Goal: Task Accomplishment & Management: Complete application form

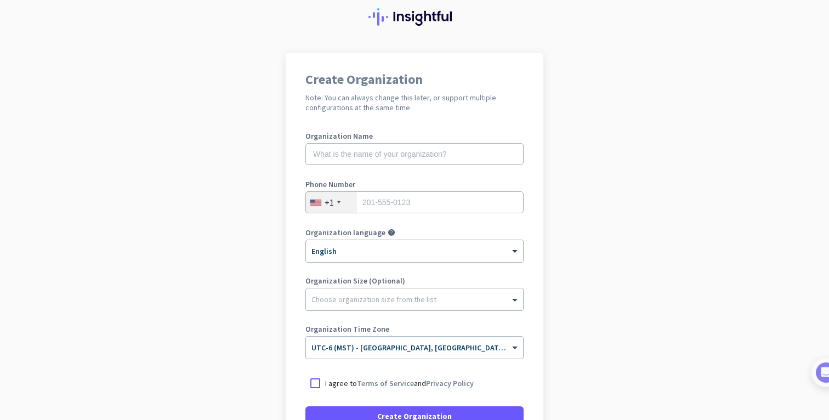
scroll to position [45, 0]
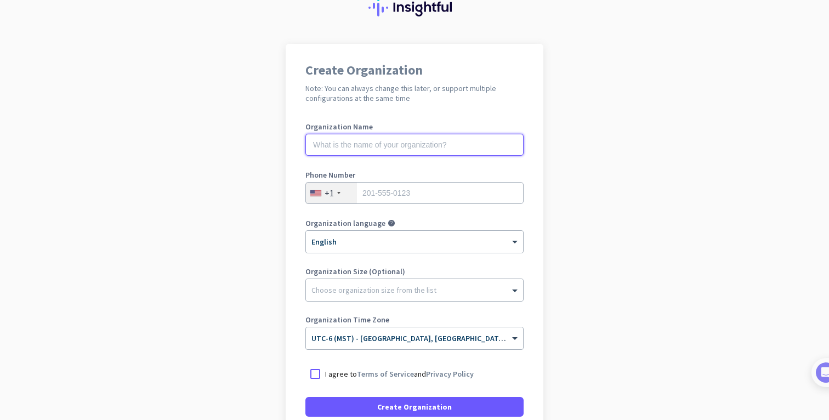
click at [394, 134] on input "text" at bounding box center [414, 145] width 218 height 22
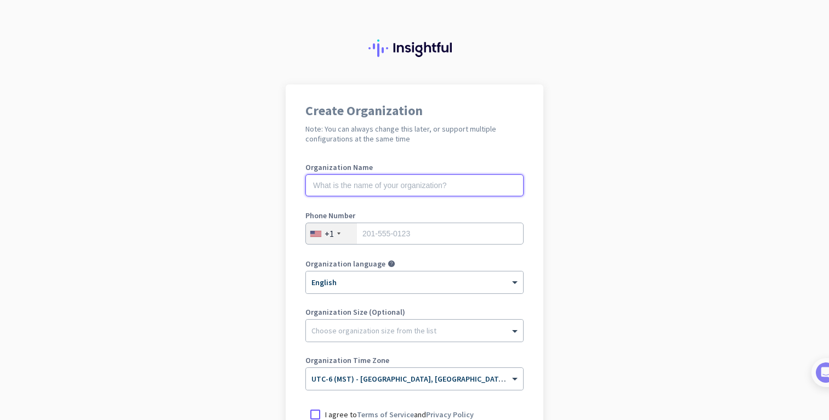
scroll to position [0, 0]
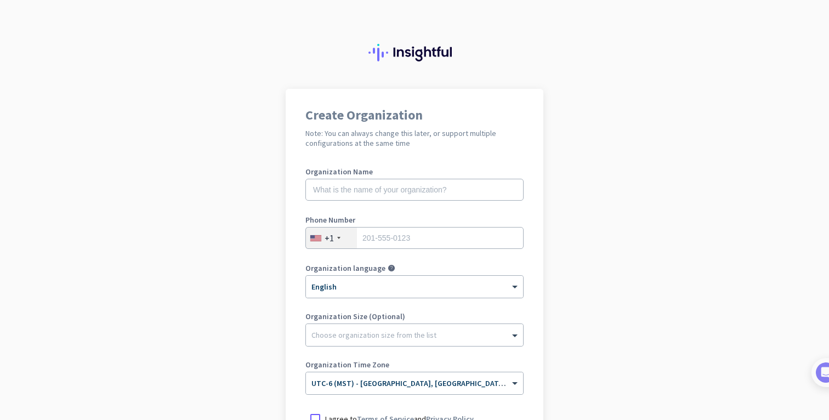
click at [469, 69] on div at bounding box center [414, 44] width 829 height 89
click at [616, 184] on app-onboarding-organization "Create Organization Note: You can always change this later, or support multiple…" at bounding box center [414, 326] width 829 height 475
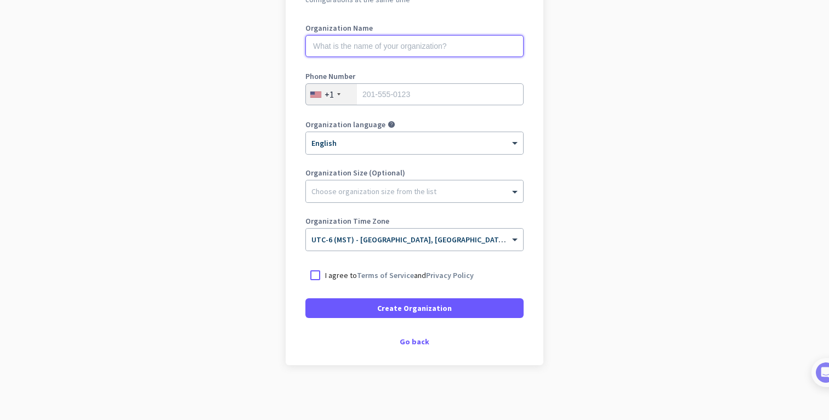
click at [427, 45] on input "text" at bounding box center [414, 46] width 218 height 22
click at [332, 93] on div "+1" at bounding box center [328, 94] width 9 height 11
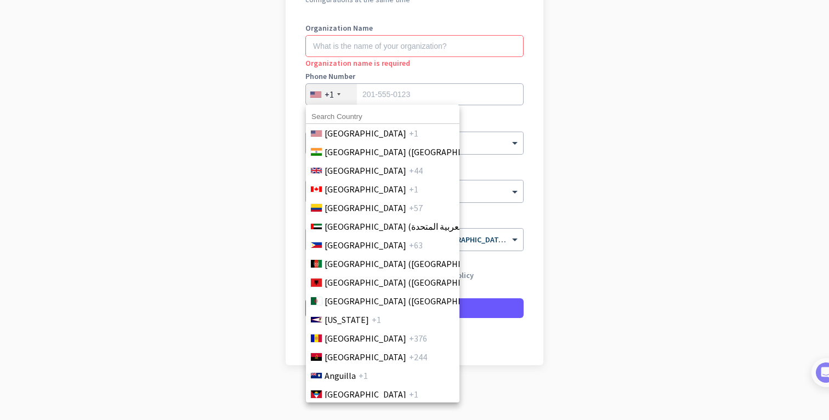
click at [333, 110] on input at bounding box center [382, 117] width 153 height 14
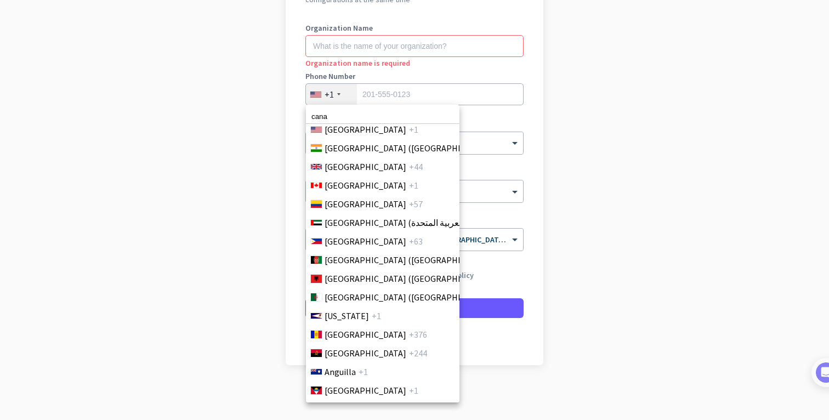
scroll to position [0, 0]
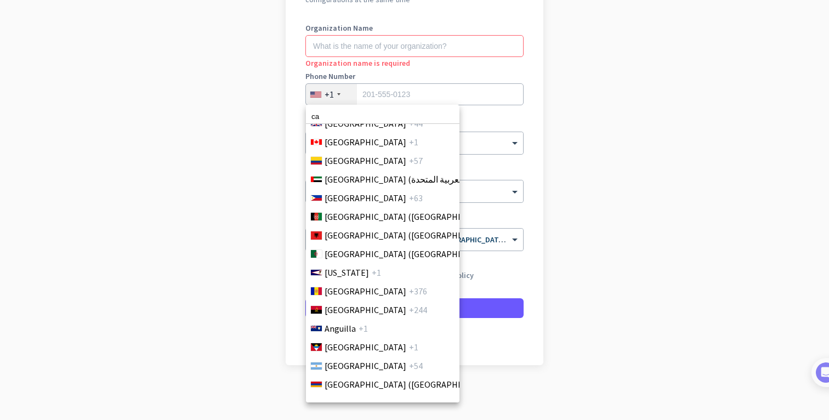
type input "c"
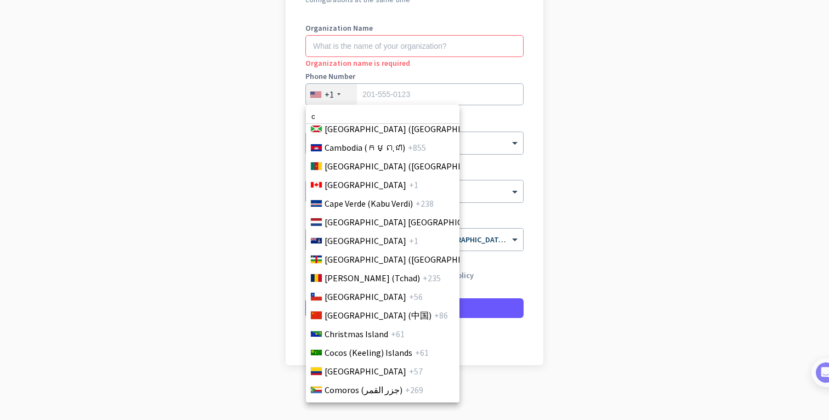
scroll to position [767, 0]
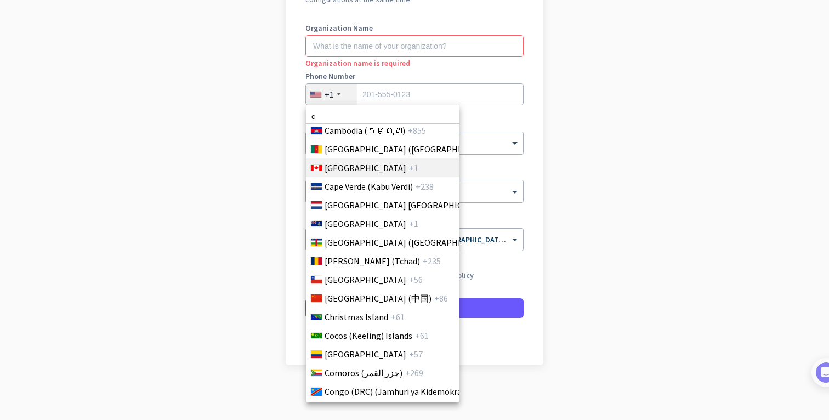
type input "c"
click at [409, 172] on span "+1" at bounding box center [413, 167] width 9 height 13
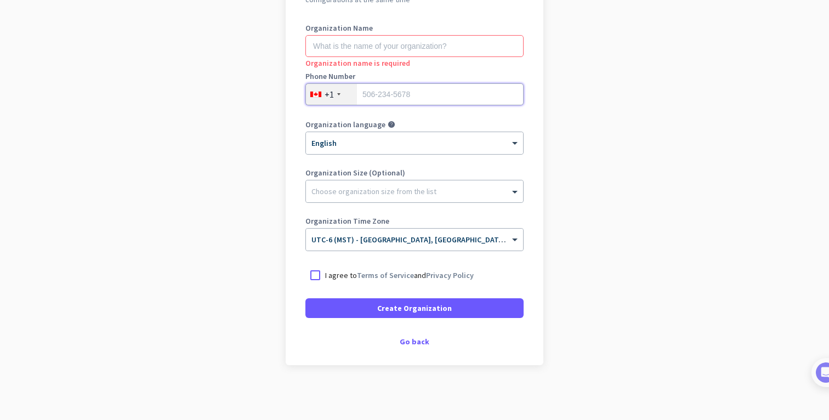
click at [409, 98] on input "tel" at bounding box center [414, 94] width 218 height 22
click at [368, 90] on input "05879896666" at bounding box center [414, 94] width 218 height 22
type input "5879896666"
click at [368, 192] on div at bounding box center [414, 188] width 217 height 11
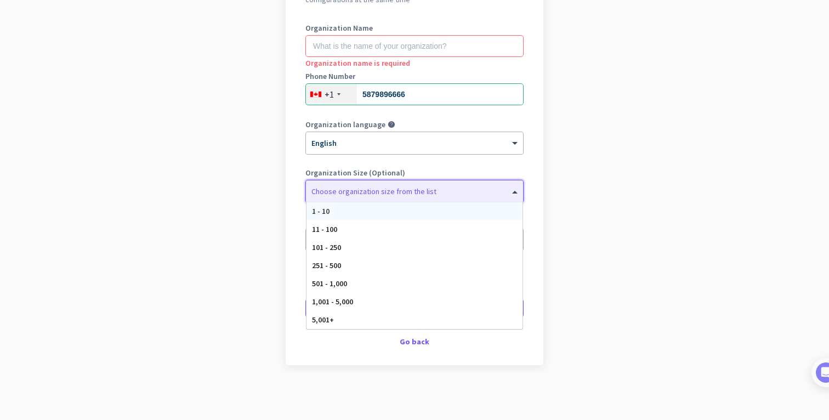
click at [265, 182] on app-onboarding-organization "Create Organization Note: You can always change this later, or support multiple…" at bounding box center [414, 182] width 829 height 475
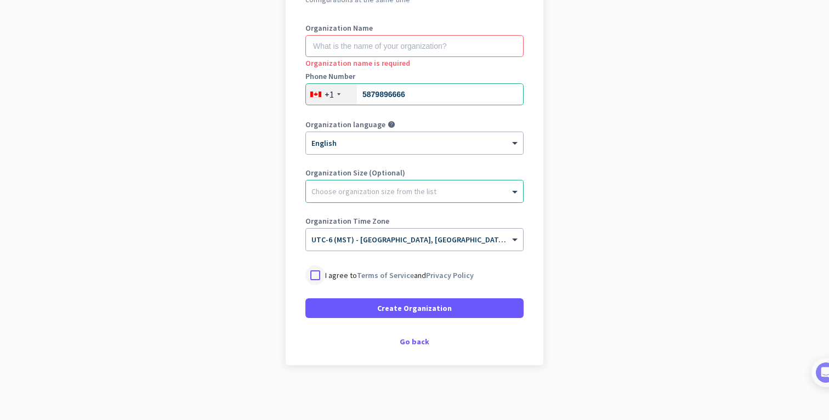
click at [316, 274] on div at bounding box center [315, 275] width 20 height 20
click at [416, 343] on div "Go back" at bounding box center [414, 342] width 218 height 8
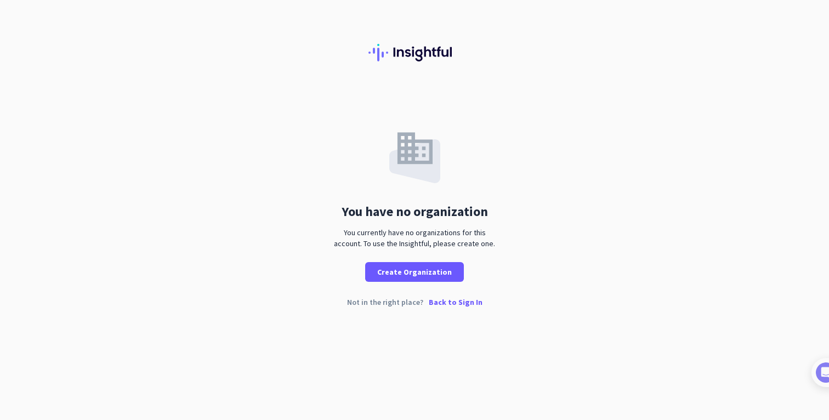
click at [466, 306] on p "Back to Sign In" at bounding box center [456, 302] width 54 height 8
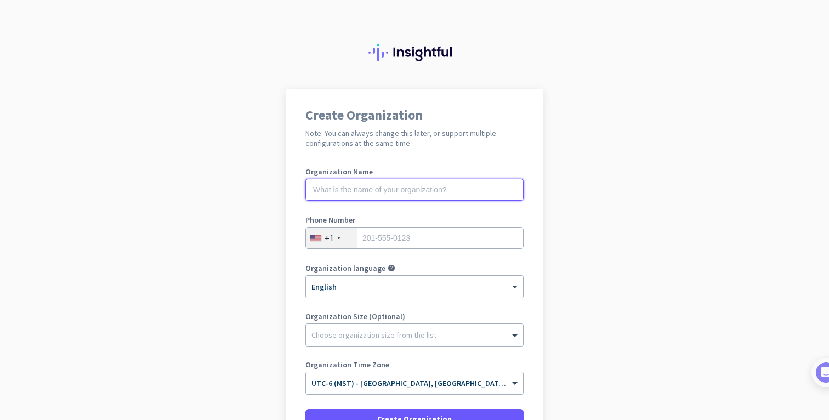
click at [358, 184] on input "text" at bounding box center [414, 190] width 218 height 22
type input "Mercur"
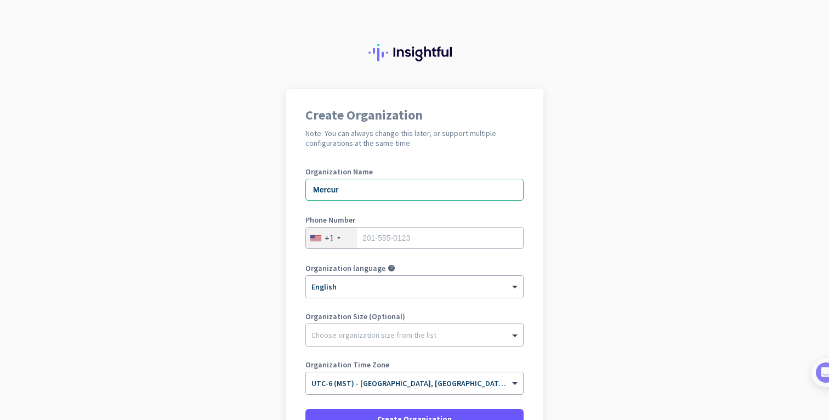
click at [337, 242] on div "+1" at bounding box center [331, 237] width 51 height 21
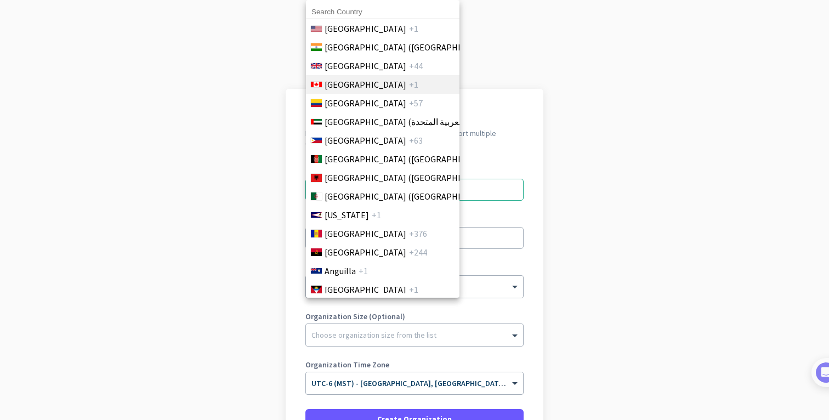
click at [343, 87] on span "[GEOGRAPHIC_DATA]" at bounding box center [365, 84] width 82 height 13
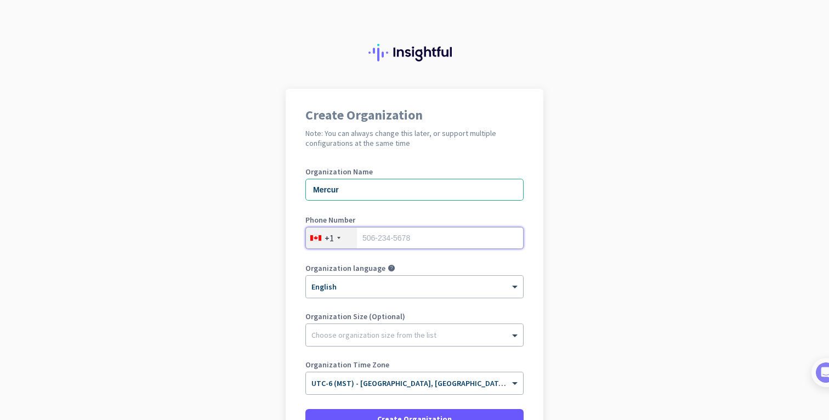
click at [375, 233] on input "tel" at bounding box center [414, 238] width 218 height 22
type input "5879896666"
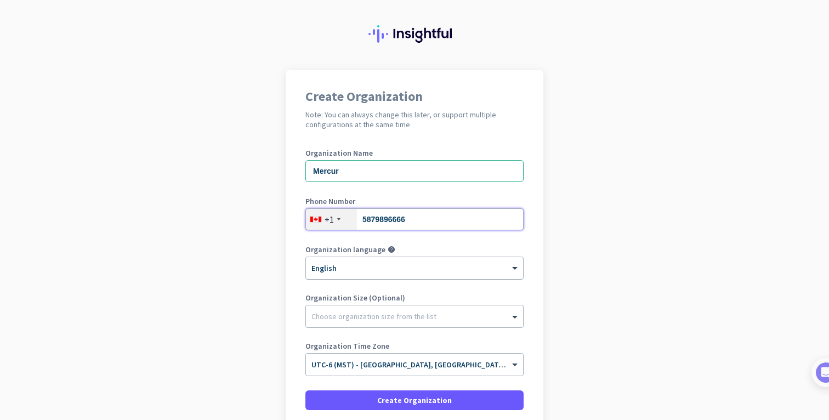
scroll to position [54, 0]
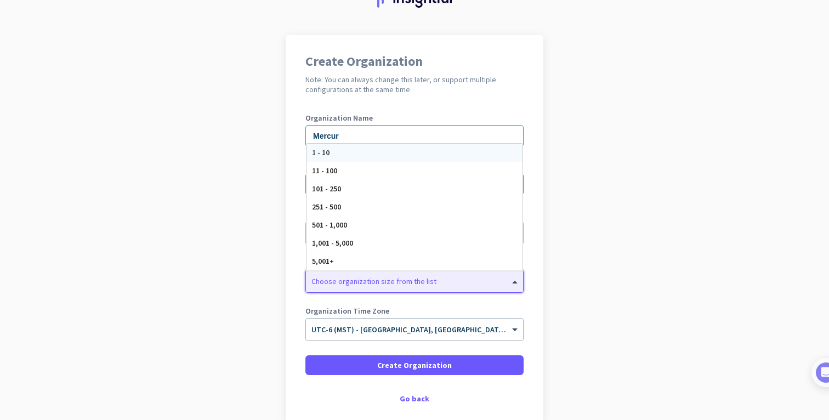
click at [393, 283] on div at bounding box center [414, 278] width 217 height 11
click at [349, 217] on div "501 - 1,000" at bounding box center [414, 225] width 216 height 18
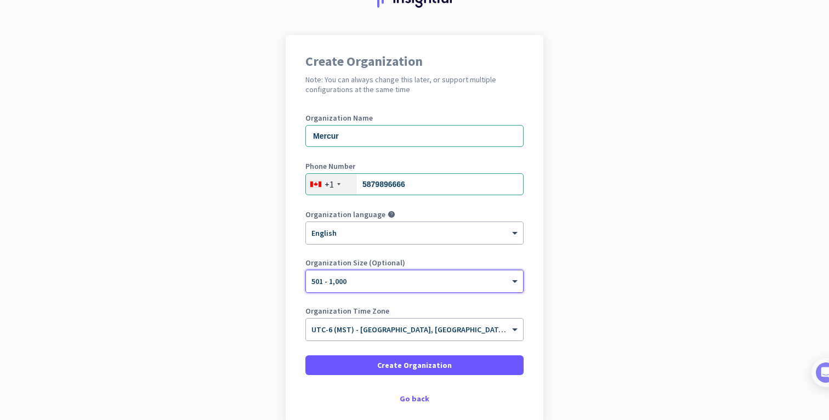
click at [341, 279] on div at bounding box center [414, 277] width 217 height 9
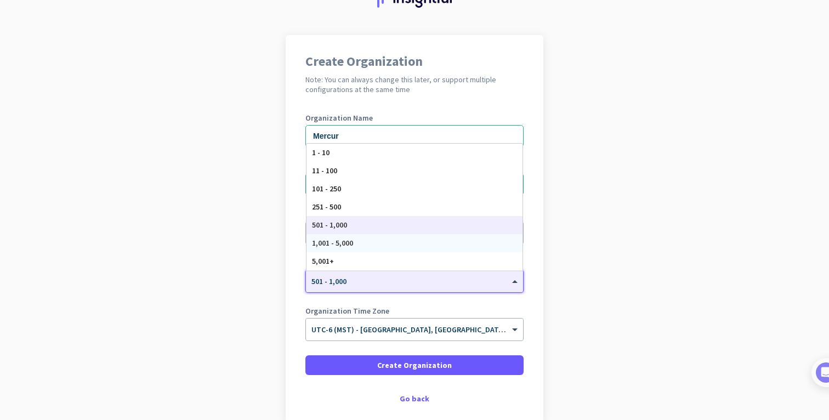
click at [343, 248] on div "1,001 - 5,000" at bounding box center [414, 243] width 216 height 18
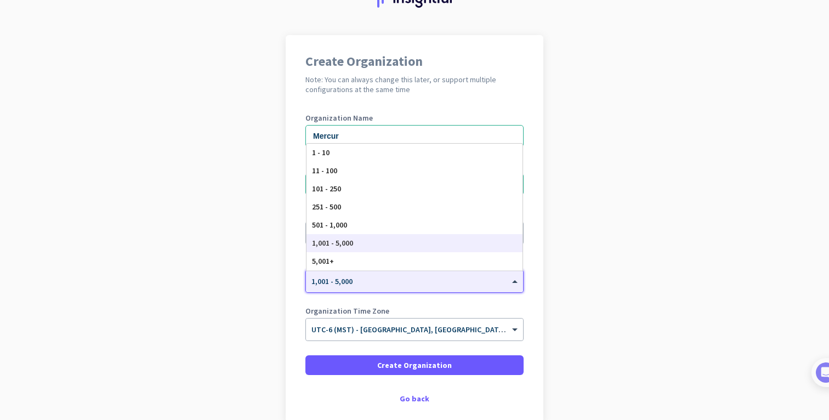
click at [343, 283] on span "1,001 - 5,000" at bounding box center [331, 281] width 41 height 10
click at [342, 266] on div "5,001+" at bounding box center [414, 261] width 216 height 18
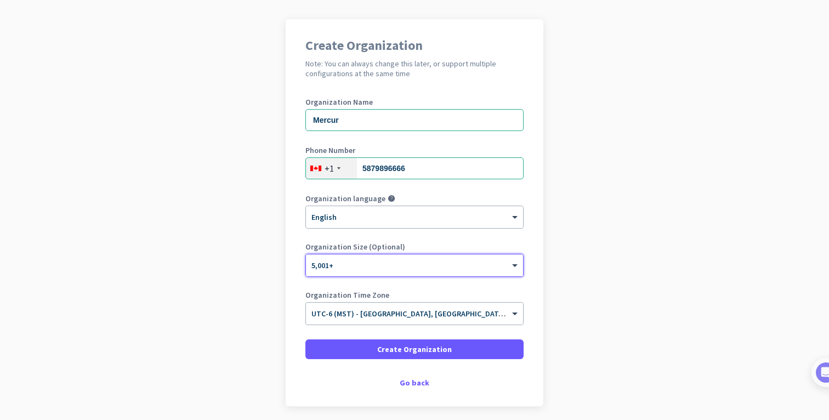
scroll to position [86, 0]
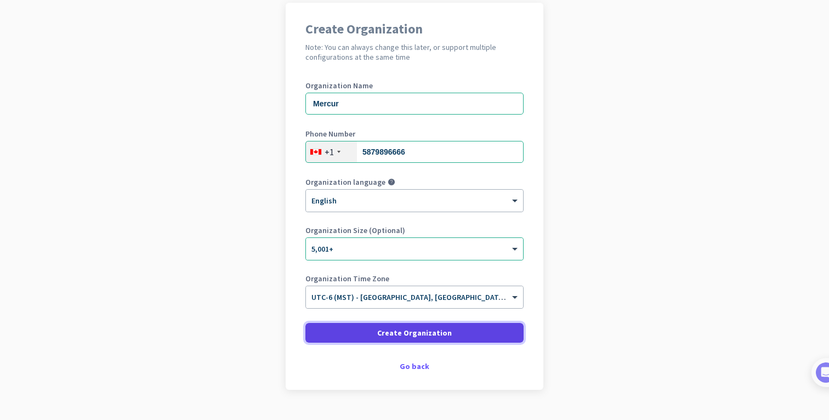
click at [338, 329] on span at bounding box center [414, 333] width 218 height 26
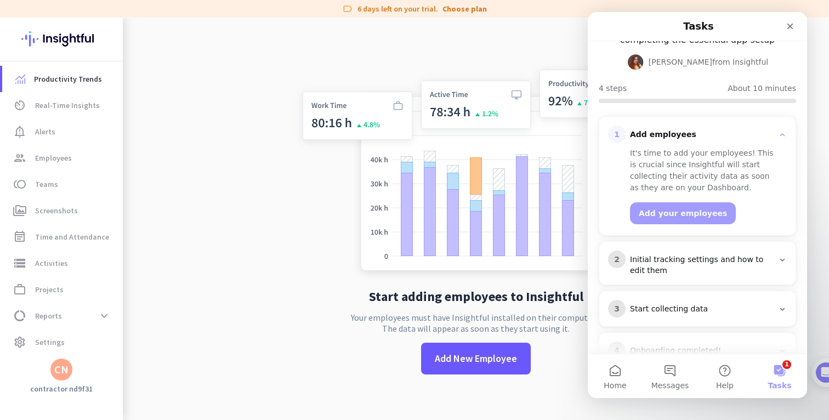
scroll to position [85, 0]
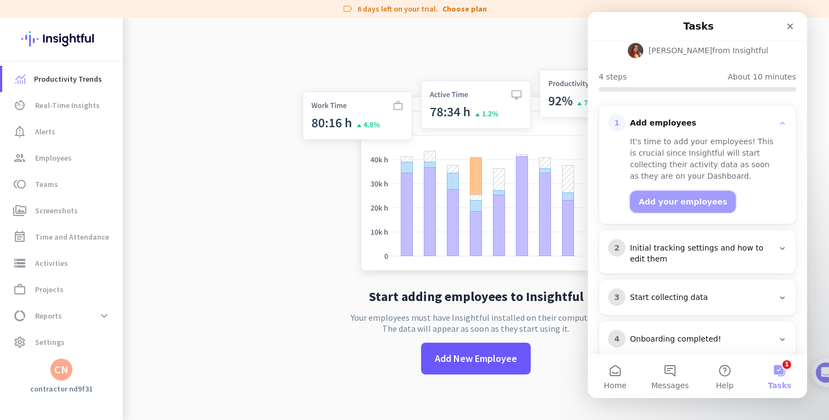
click at [683, 191] on button "Add your employees" at bounding box center [683, 202] width 106 height 22
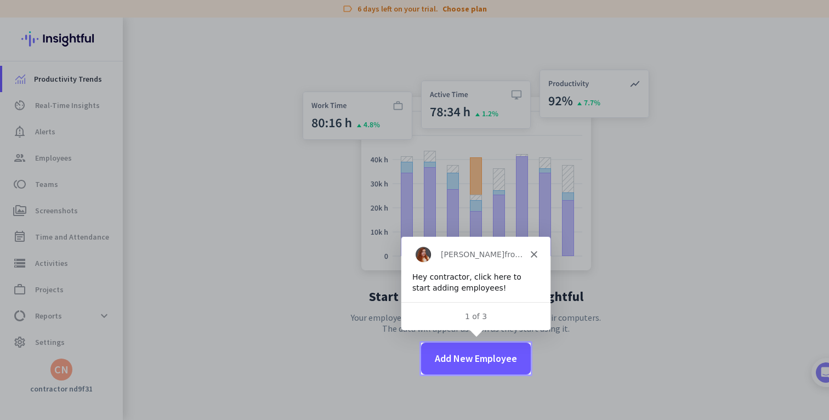
scroll to position [0, 0]
click at [498, 365] on span "Add New Employee" at bounding box center [476, 358] width 82 height 14
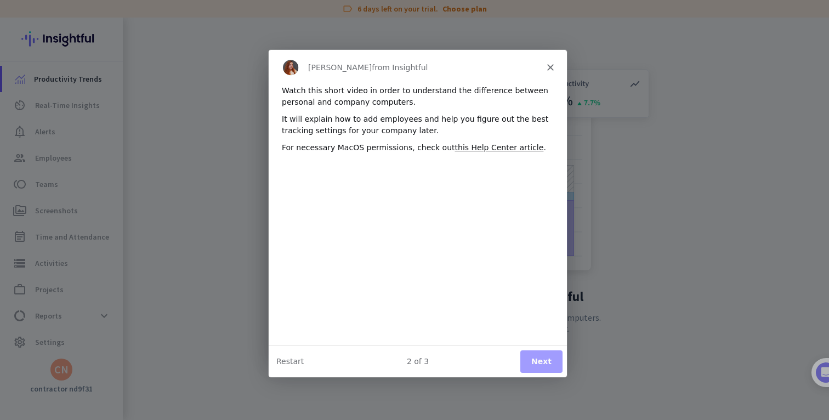
click at [532, 367] on button "Next" at bounding box center [541, 360] width 42 height 22
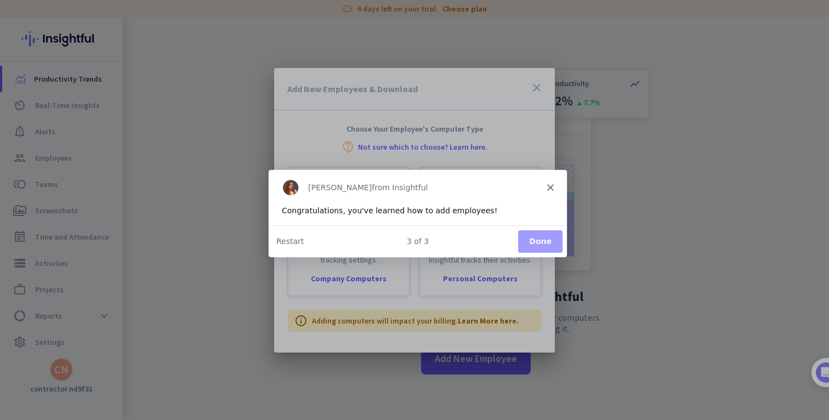
click at [532, 233] on button "Done" at bounding box center [539, 240] width 44 height 22
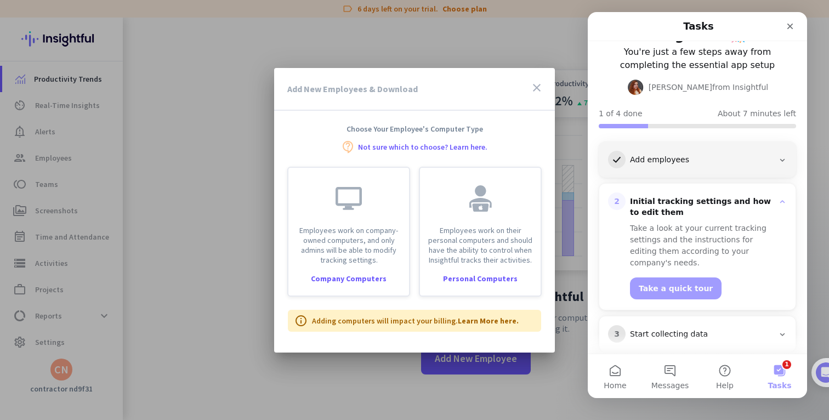
scroll to position [85, 0]
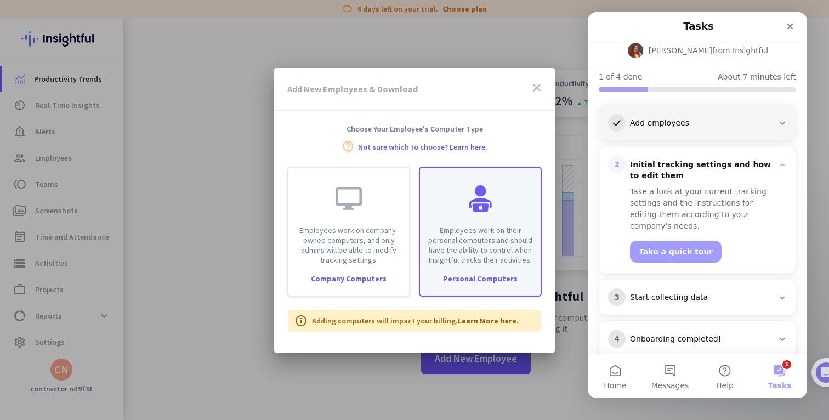
click at [443, 252] on p "Employees work on their personal computers and should have the ability to contr…" at bounding box center [479, 244] width 107 height 39
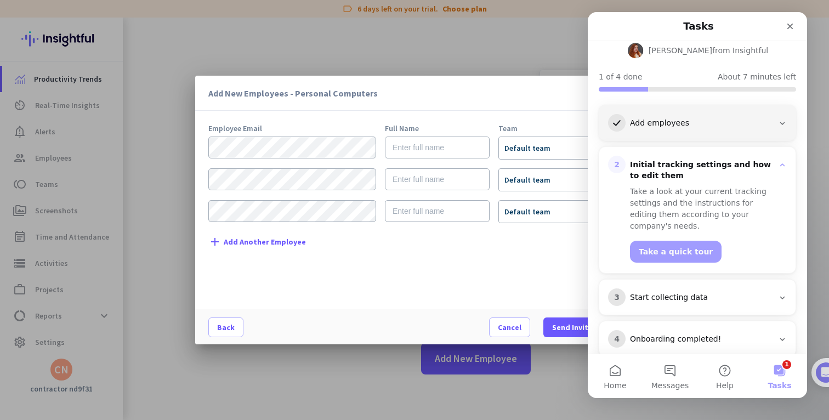
click at [396, 114] on div "Add New Employees - Personal Computers close Employee Email Full Name Team × De…" at bounding box center [414, 210] width 438 height 269
click at [794, 23] on icon "Close" at bounding box center [789, 26] width 9 height 9
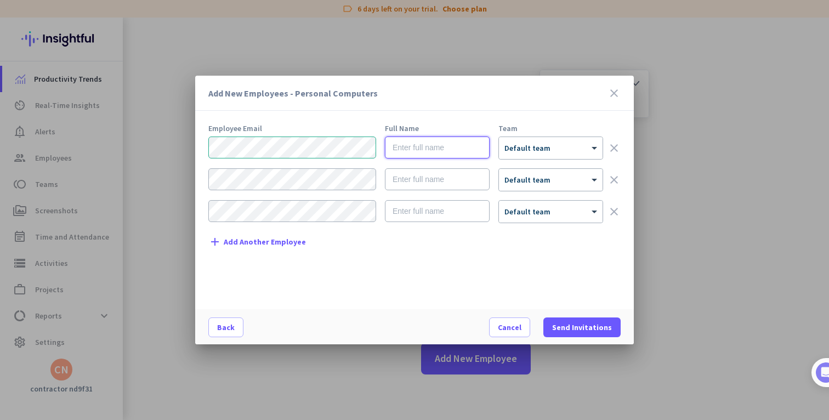
click at [428, 147] on input "text" at bounding box center [437, 147] width 105 height 22
type input "[PERSON_NAME] [PERSON_NAME] Nasrand"
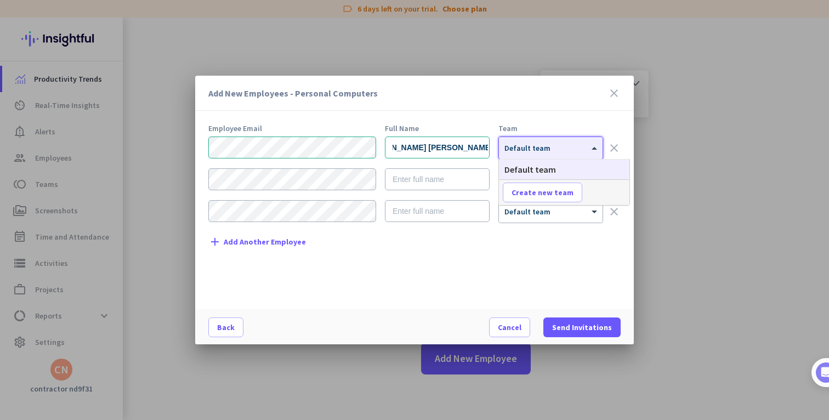
click at [519, 150] on span "Default team" at bounding box center [527, 148] width 46 height 10
click at [511, 190] on span "Create new team" at bounding box center [542, 192] width 62 height 11
click at [519, 282] on div "Employee Email Full Name Team [PERSON_NAME] [PERSON_NAME] Nasrand × Default tea…" at bounding box center [418, 211] width 421 height 174
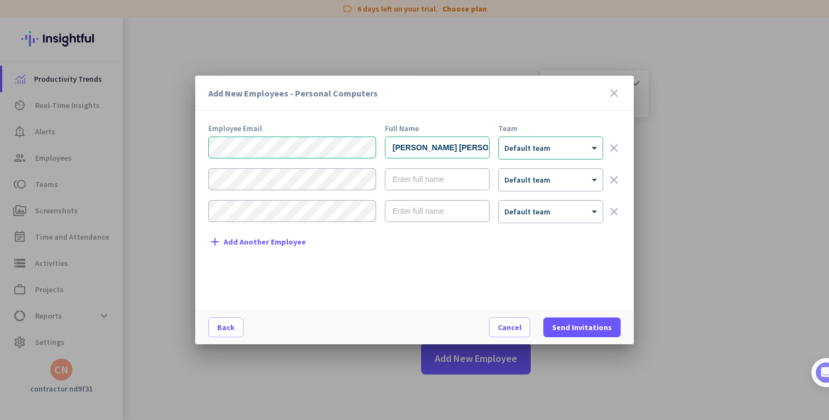
click at [611, 94] on icon "close" at bounding box center [613, 93] width 13 height 13
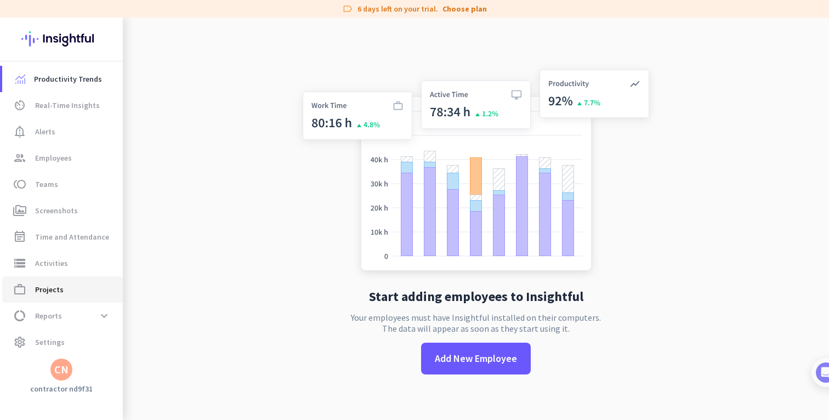
click at [67, 290] on span "work_outline Projects" at bounding box center [62, 289] width 103 height 13
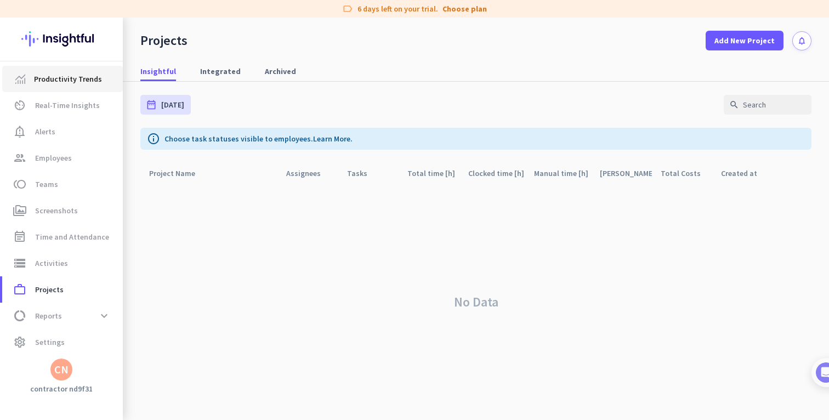
click at [63, 88] on link "Productivity Trends" at bounding box center [62, 79] width 121 height 26
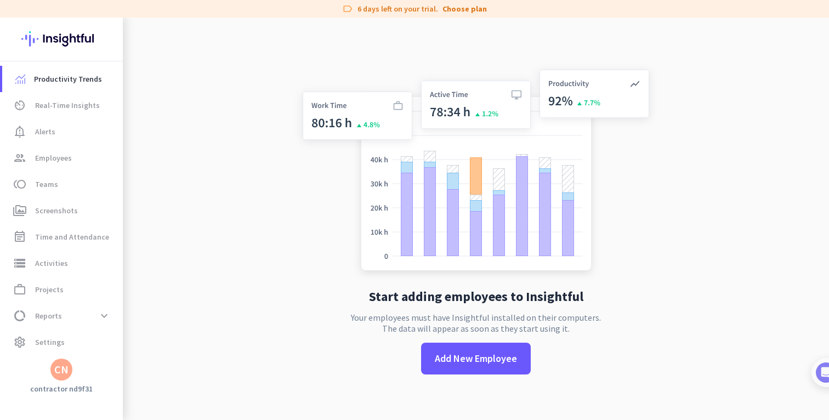
click at [64, 368] on div "CN" at bounding box center [61, 369] width 14 height 11
click at [107, 294] on span "Personal Settings" at bounding box center [120, 289] width 66 height 10
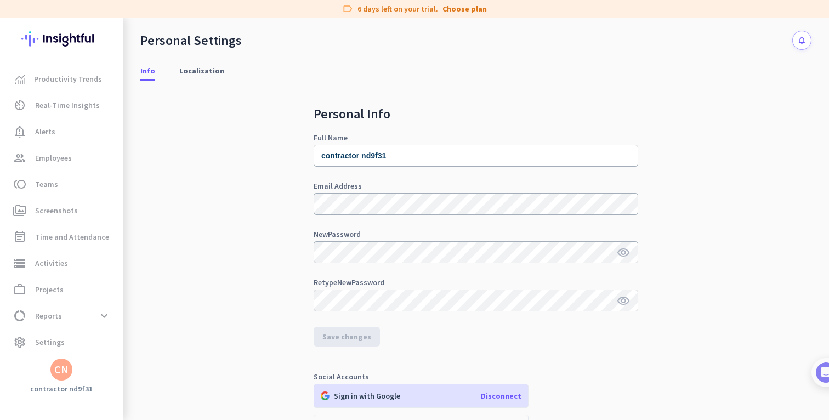
click at [73, 369] on div "CN" at bounding box center [61, 369] width 123 height 22
click at [66, 372] on div "CN" at bounding box center [61, 369] width 14 height 11
click at [104, 316] on span "Organizations" at bounding box center [120, 309] width 84 height 20
click at [220, 252] on div at bounding box center [414, 210] width 829 height 420
click at [798, 42] on icon "notifications" at bounding box center [801, 40] width 9 height 9
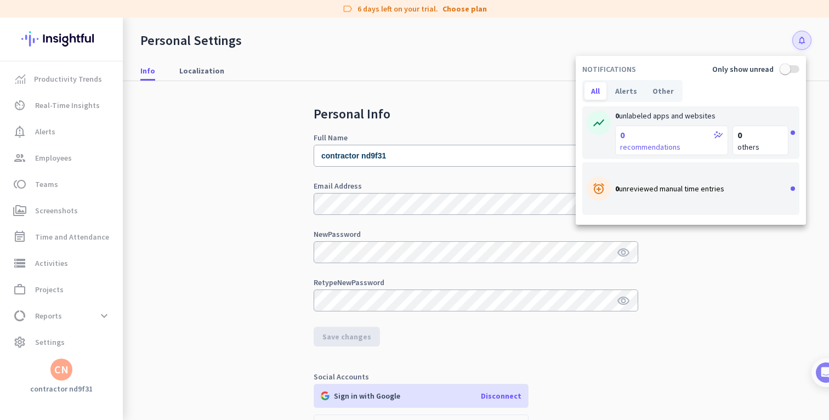
click at [511, 82] on div at bounding box center [414, 210] width 829 height 420
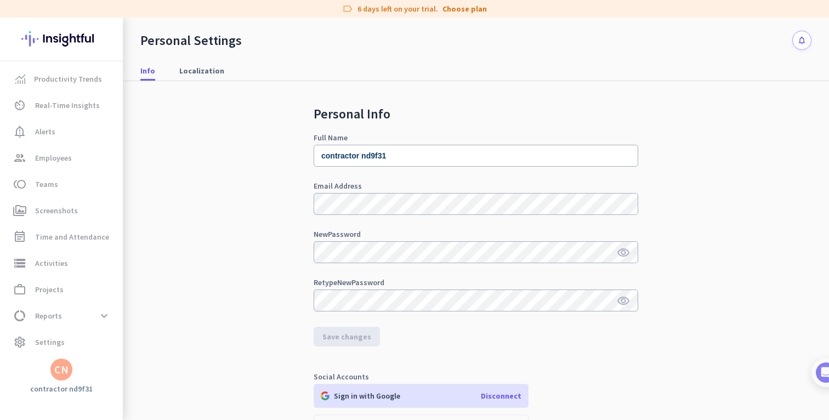
click at [64, 368] on div "CN" at bounding box center [61, 369] width 14 height 11
click at [94, 354] on span "Sign out" at bounding box center [120, 349] width 84 height 20
